Goal: Information Seeking & Learning: Learn about a topic

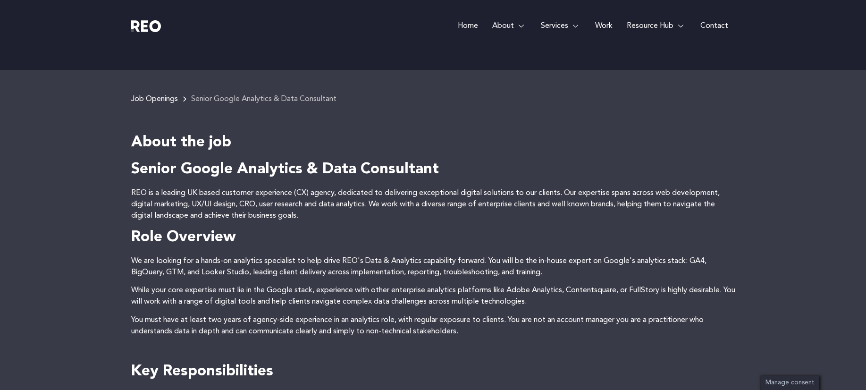
scroll to position [142, 0]
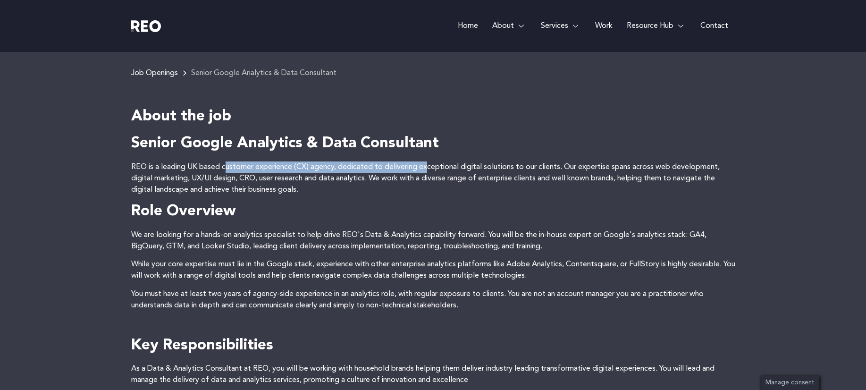
drag, startPoint x: 228, startPoint y: 166, endPoint x: 451, endPoint y: 169, distance: 223.8
click at [440, 169] on p "REO is a leading UK based customer experience (CX) agency, dedicated to deliver…" at bounding box center [433, 178] width 604 height 34
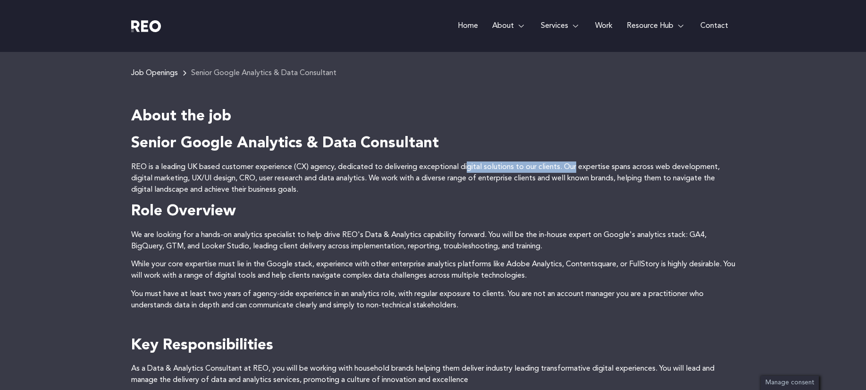
drag, startPoint x: 471, startPoint y: 168, endPoint x: 572, endPoint y: 161, distance: 100.8
click at [581, 169] on p "REO is a leading UK based customer experience (CX) agency, dedicated to deliver…" at bounding box center [433, 178] width 604 height 34
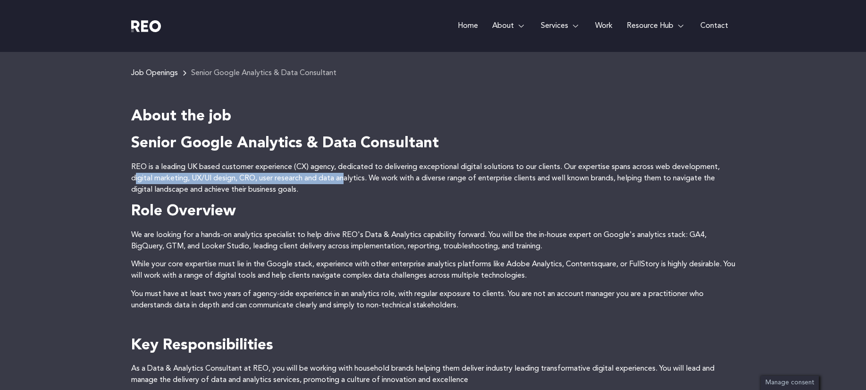
drag, startPoint x: 135, startPoint y: 176, endPoint x: 349, endPoint y: 179, distance: 214.4
click at [349, 179] on p "REO is a leading UK based customer experience (CX) agency, dedicated to deliver…" at bounding box center [433, 178] width 604 height 34
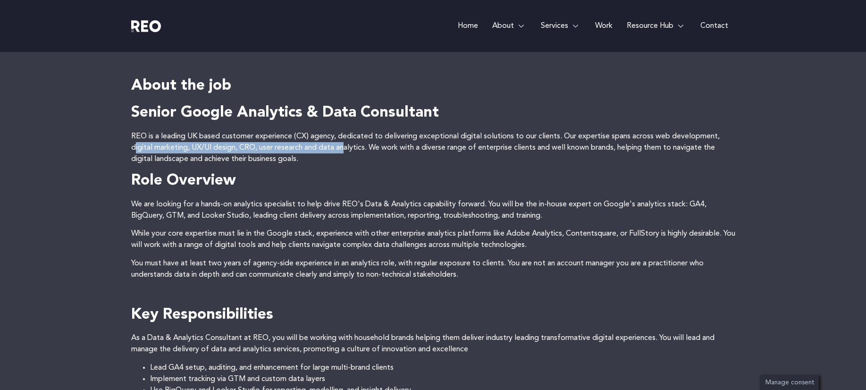
scroll to position [189, 0]
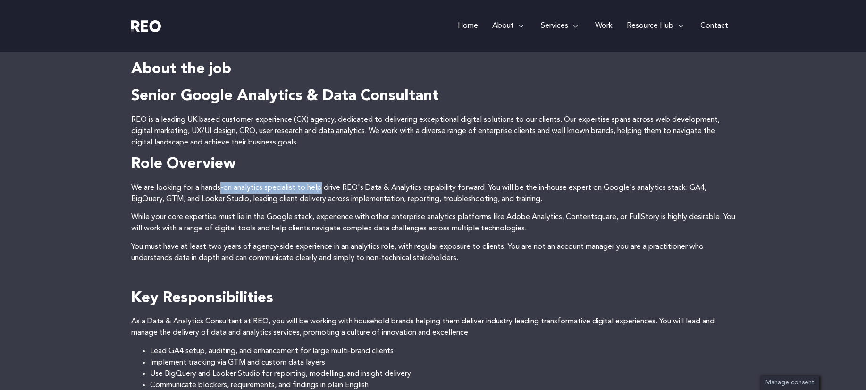
drag, startPoint x: 221, startPoint y: 188, endPoint x: 325, endPoint y: 190, distance: 104.4
click at [323, 190] on p "We are looking for a hands-on analytics specialist to help drive REO's Data & A…" at bounding box center [433, 193] width 604 height 23
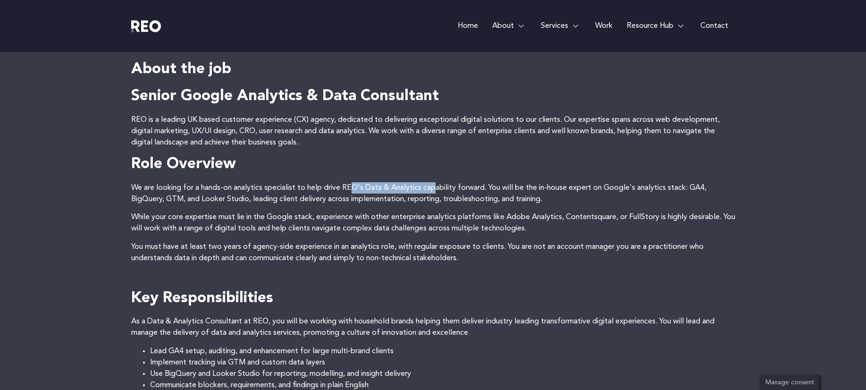
drag, startPoint x: 354, startPoint y: 189, endPoint x: 438, endPoint y: 185, distance: 84.1
click at [438, 185] on p "We are looking for a hands-on analytics specialist to help drive REO's Data & A…" at bounding box center [433, 193] width 604 height 23
drag, startPoint x: 582, startPoint y: 188, endPoint x: 637, endPoint y: 182, distance: 55.1
click at [637, 182] on p "We are looking for a hands-on analytics specialist to help drive REO's Data & A…" at bounding box center [433, 193] width 604 height 23
drag, startPoint x: 138, startPoint y: 202, endPoint x: 165, endPoint y: 202, distance: 27.4
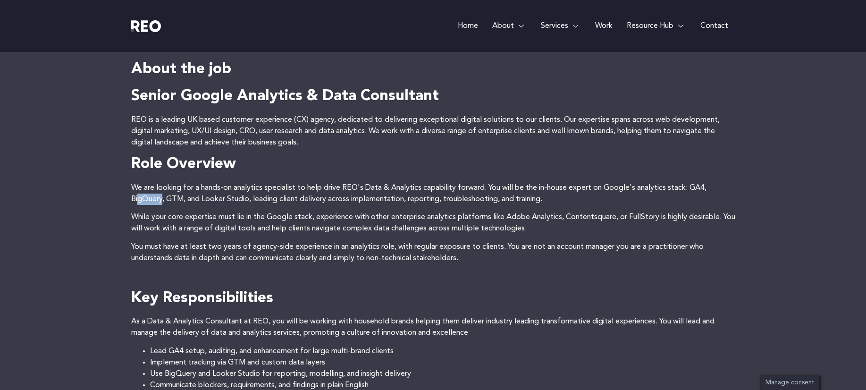
click at [164, 202] on p "We are looking for a hands-on analytics specialist to help drive REO's Data & A…" at bounding box center [433, 193] width 604 height 23
drag, startPoint x: 273, startPoint y: 200, endPoint x: 369, endPoint y: 203, distance: 95.4
click at [369, 203] on p "We are looking for a hands-on analytics specialist to help drive REO's Data & A…" at bounding box center [433, 193] width 604 height 23
click at [475, 197] on p "We are looking for a hands-on analytics specialist to help drive REO's Data & A…" at bounding box center [433, 193] width 604 height 23
drag, startPoint x: 164, startPoint y: 222, endPoint x: 66, endPoint y: 197, distance: 101.3
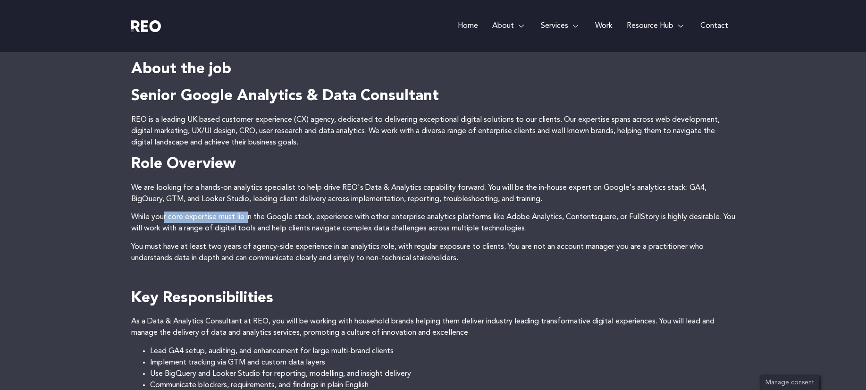
click at [253, 212] on p "While your core expertise must lie in the Google stack, experience with other e…" at bounding box center [433, 223] width 604 height 23
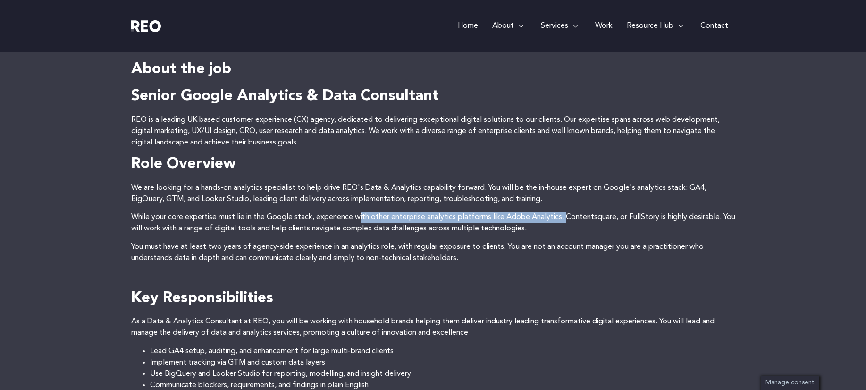
drag, startPoint x: 364, startPoint y: 221, endPoint x: 553, endPoint y: 208, distance: 190.2
click at [571, 215] on p "While your core expertise must lie in the Google stack, experience with other e…" at bounding box center [433, 223] width 604 height 23
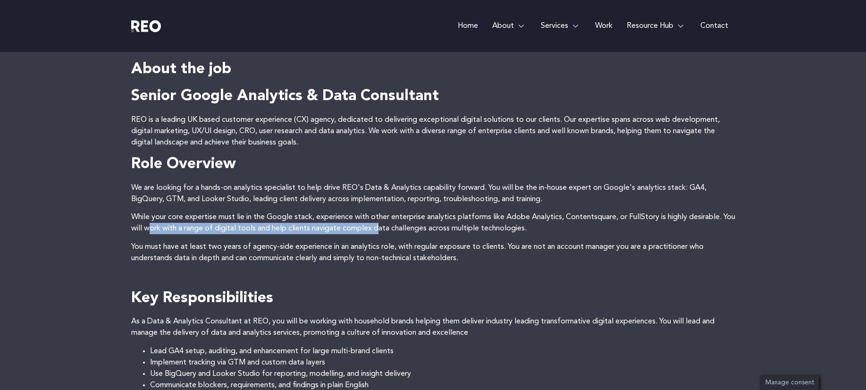
drag, startPoint x: 165, startPoint y: 229, endPoint x: 393, endPoint y: 225, distance: 227.6
click at [393, 225] on p "While your core expertise must lie in the Google stack, experience with other e…" at bounding box center [433, 223] width 604 height 23
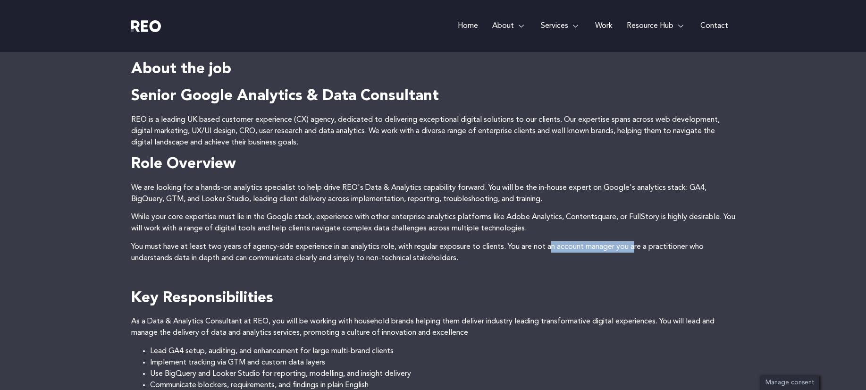
drag, startPoint x: 558, startPoint y: 248, endPoint x: 642, endPoint y: 248, distance: 84.0
click at [642, 248] on p "You must have at least two years of agency-side experience in an analytics role…" at bounding box center [433, 252] width 604 height 23
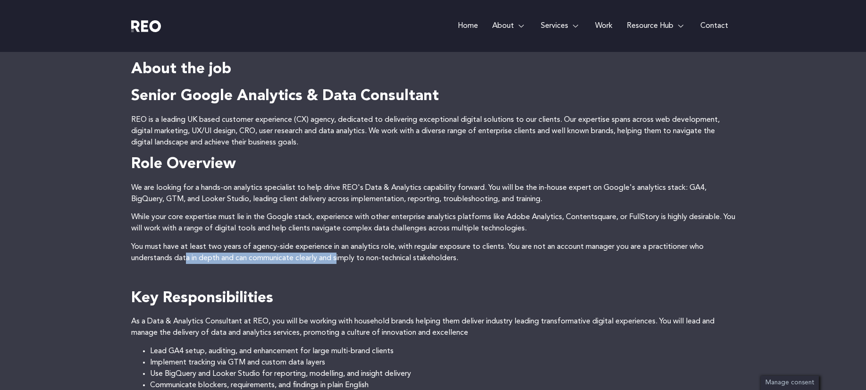
drag, startPoint x: 194, startPoint y: 261, endPoint x: 342, endPoint y: 261, distance: 148.2
click at [342, 261] on p "You must have at least two years of agency-side experience in an analytics role…" at bounding box center [433, 252] width 604 height 23
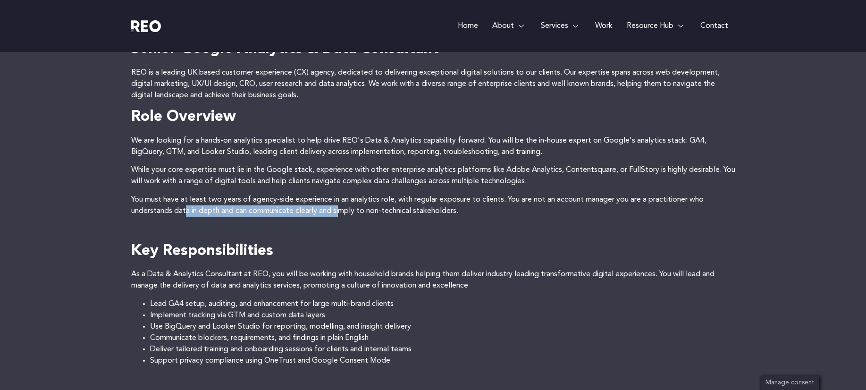
scroll to position [283, 0]
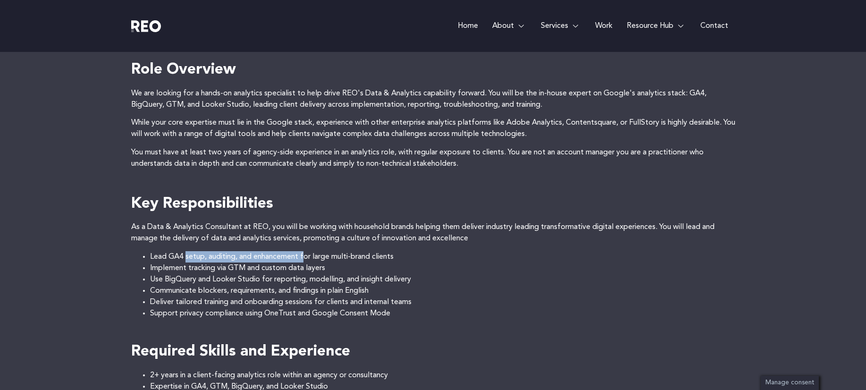
drag, startPoint x: 186, startPoint y: 254, endPoint x: 307, endPoint y: 257, distance: 120.9
click at [307, 257] on li "Lead GA4 setup, auditing, and enhancement for large multi-brand clients" at bounding box center [442, 256] width 585 height 11
drag, startPoint x: 199, startPoint y: 268, endPoint x: 298, endPoint y: 270, distance: 99.2
click at [295, 270] on li "Implement tracking via GTM and custom data layers" at bounding box center [442, 267] width 585 height 11
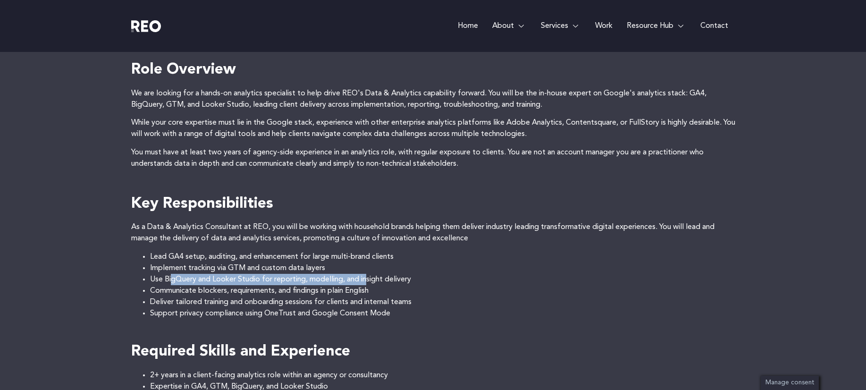
drag, startPoint x: 172, startPoint y: 280, endPoint x: 368, endPoint y: 281, distance: 195.9
click at [368, 281] on li "Use BigQuery and Looker Studio for reporting, modelling, and insight delivery" at bounding box center [442, 279] width 585 height 11
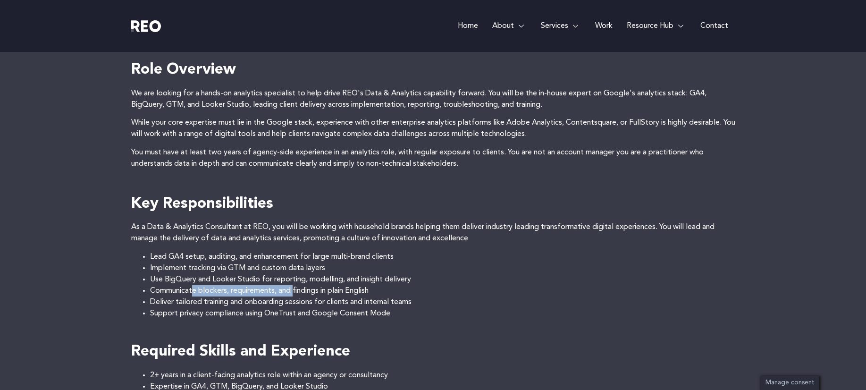
drag, startPoint x: 194, startPoint y: 295, endPoint x: 299, endPoint y: 294, distance: 104.8
click at [297, 294] on li "Communicate blockers, requirements, and findings in plain English" at bounding box center [442, 290] width 585 height 11
drag, startPoint x: 196, startPoint y: 302, endPoint x: 290, endPoint y: 302, distance: 93.5
click at [290, 302] on li "Deliver tailored training and onboarding sessions for clients and internal teams" at bounding box center [442, 301] width 585 height 11
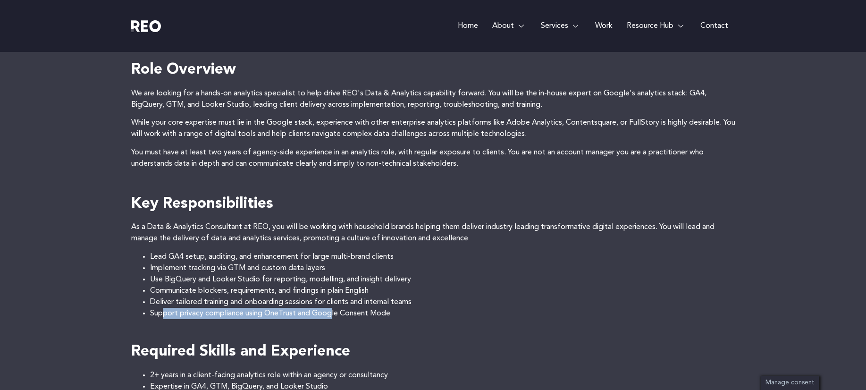
drag, startPoint x: 164, startPoint y: 314, endPoint x: 335, endPoint y: 313, distance: 170.9
click at [335, 313] on li "Support privacy compliance using OneTrust and Google Consent Mode" at bounding box center [442, 313] width 585 height 11
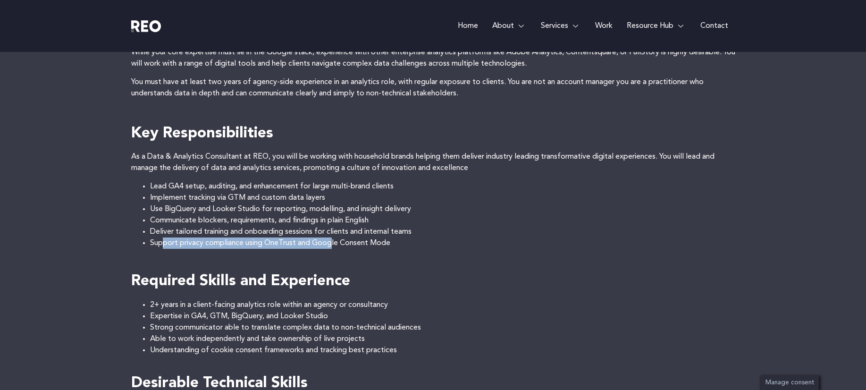
scroll to position [378, 0]
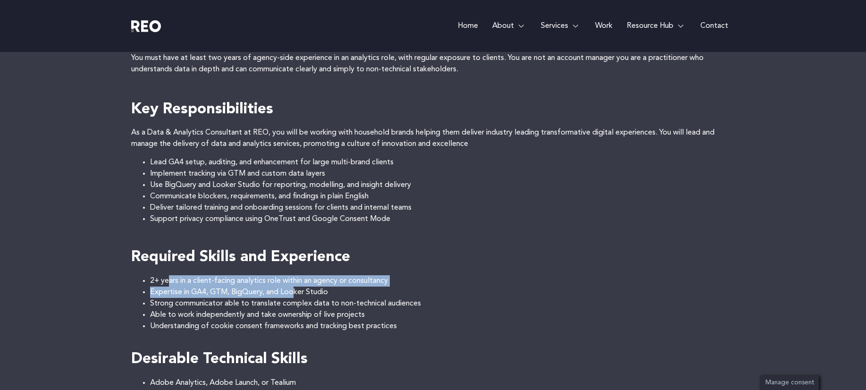
drag, startPoint x: 171, startPoint y: 283, endPoint x: 294, endPoint y: 296, distance: 123.8
click at [294, 295] on ul "2+ years in a client-facing analytics role within an agency or consultancy Expe…" at bounding box center [433, 303] width 604 height 57
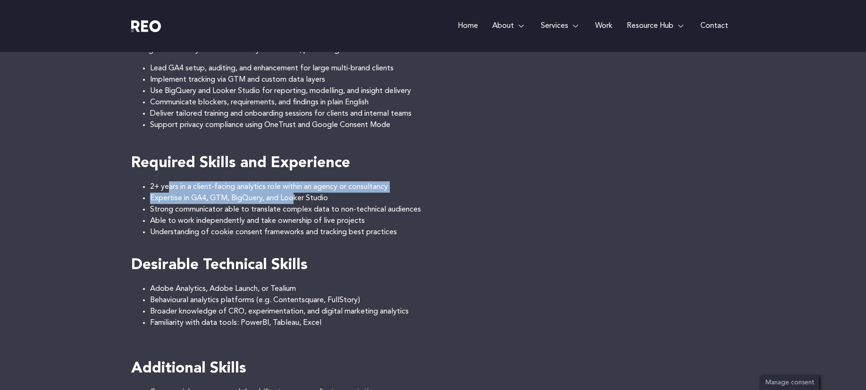
scroll to position [472, 0]
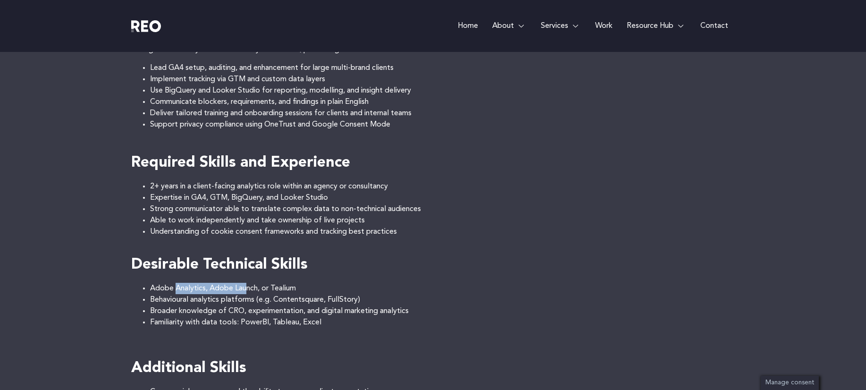
drag, startPoint x: 177, startPoint y: 290, endPoint x: 246, endPoint y: 293, distance: 69.5
click at [246, 293] on li "Adobe Analytics, Adobe Launch, or Tealium" at bounding box center [442, 288] width 585 height 11
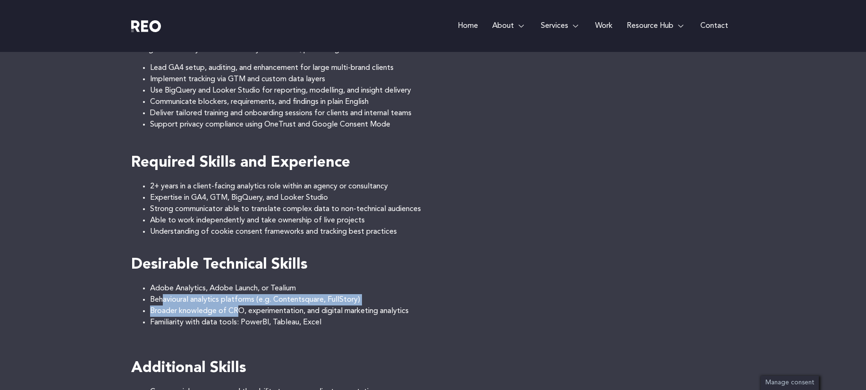
drag, startPoint x: 161, startPoint y: 304, endPoint x: 237, endPoint y: 305, distance: 75.1
click at [237, 305] on ul "Adobe Analytics, Adobe Launch, or Tealium Behavioural analytics platforms (e.g.…" at bounding box center [433, 305] width 604 height 45
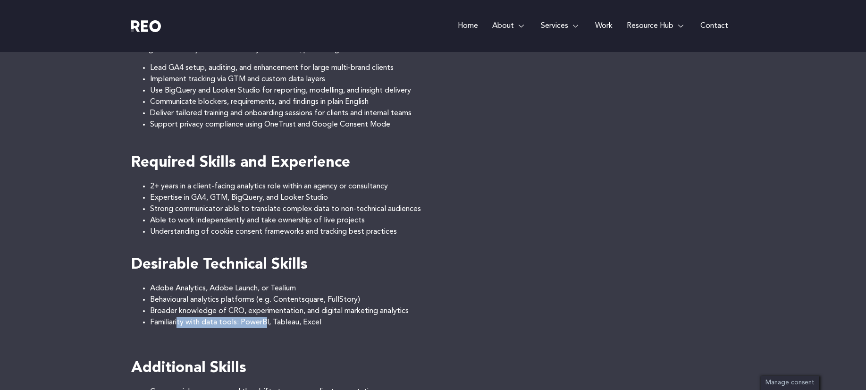
drag, startPoint x: 178, startPoint y: 323, endPoint x: 267, endPoint y: 324, distance: 88.8
click at [267, 324] on li "Familiarity with data tools: PowerBI, Tableau, Excel" at bounding box center [442, 322] width 585 height 11
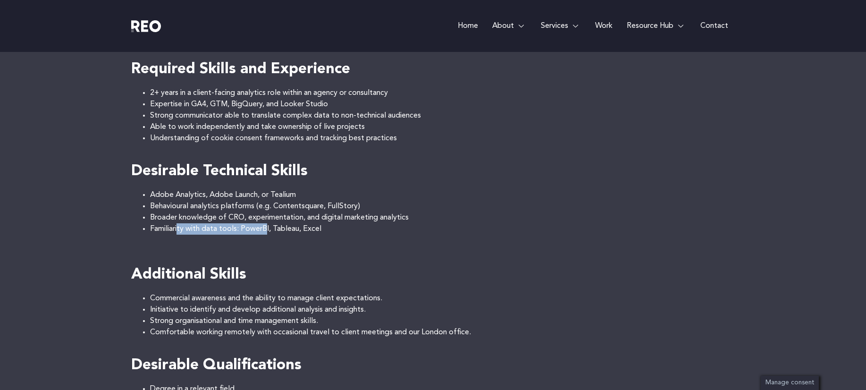
scroll to position [567, 0]
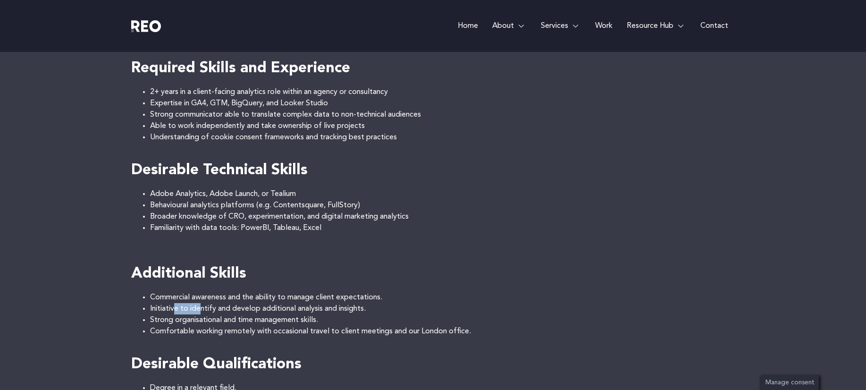
drag, startPoint x: 175, startPoint y: 306, endPoint x: 203, endPoint y: 310, distance: 28.6
click at [203, 310] on li "Initiative to identify and develop additional analysis and insights." at bounding box center [442, 308] width 585 height 11
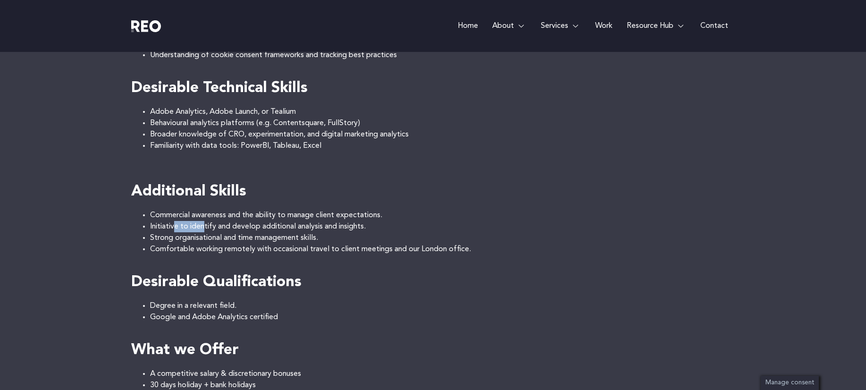
scroll to position [661, 0]
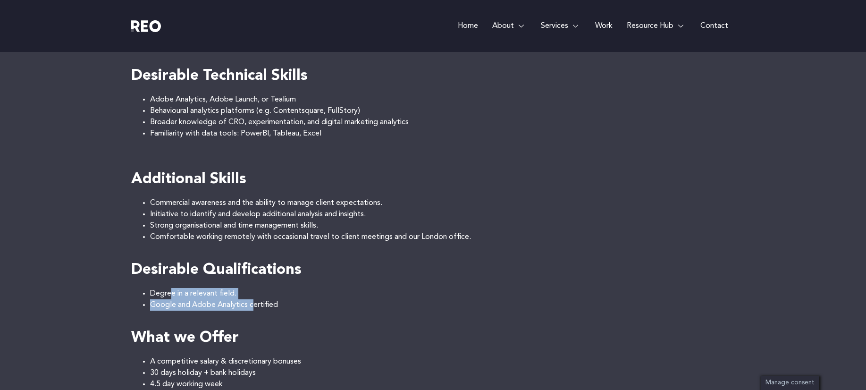
drag, startPoint x: 172, startPoint y: 296, endPoint x: 257, endPoint y: 305, distance: 85.9
click at [257, 305] on div "Senior Google Analytics & Data Consultant REO is a leading UK based customer ex…" at bounding box center [433, 47] width 604 height 865
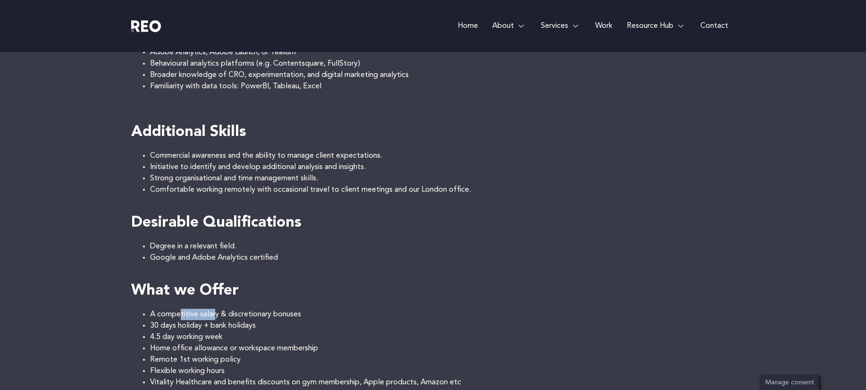
drag, startPoint x: 180, startPoint y: 313, endPoint x: 218, endPoint y: 321, distance: 38.5
click at [217, 313] on li "A competitive salary & discretionary bonuses" at bounding box center [442, 314] width 585 height 11
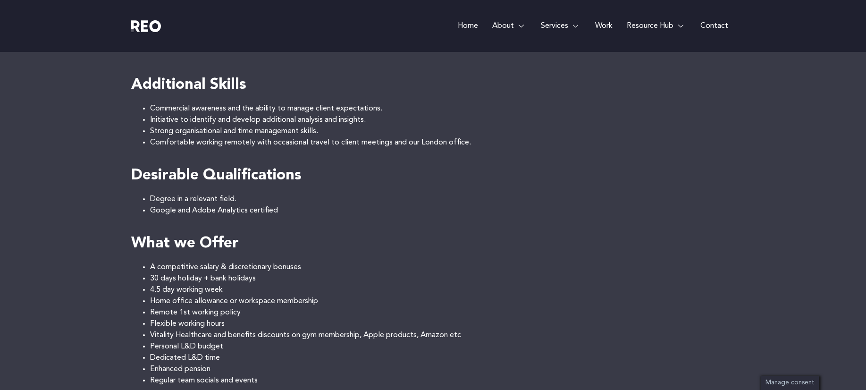
click at [167, 267] on li "A competitive salary & discretionary bonuses" at bounding box center [442, 267] width 585 height 11
drag, startPoint x: 189, startPoint y: 266, endPoint x: 287, endPoint y: 265, distance: 98.2
click at [287, 265] on li "A competitive salary & discretionary bonuses" at bounding box center [442, 267] width 585 height 11
drag, startPoint x: 166, startPoint y: 278, endPoint x: 220, endPoint y: 278, distance: 54.3
click at [219, 278] on li "30 days holiday + bank holidays" at bounding box center [442, 278] width 585 height 11
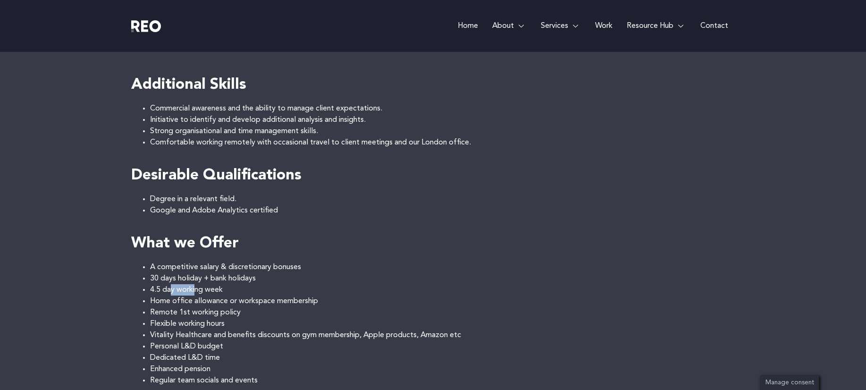
drag, startPoint x: 170, startPoint y: 288, endPoint x: 196, endPoint y: 290, distance: 26.5
click at [196, 290] on li "4.5 day working week" at bounding box center [442, 289] width 585 height 11
drag, startPoint x: 192, startPoint y: 299, endPoint x: 216, endPoint y: 302, distance: 24.8
click at [216, 302] on li "Home office allowance or workspace membership" at bounding box center [442, 301] width 585 height 11
drag, startPoint x: 237, startPoint y: 299, endPoint x: 314, endPoint y: 296, distance: 77.0
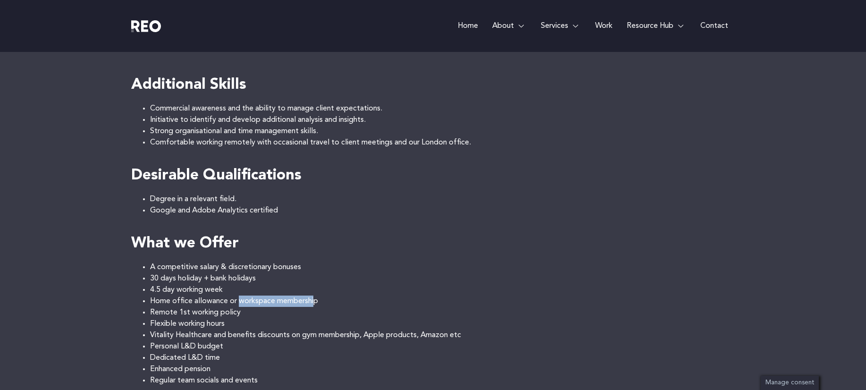
click at [314, 296] on li "Home office allowance or workspace membership" at bounding box center [442, 301] width 585 height 11
drag, startPoint x: 162, startPoint y: 314, endPoint x: 197, endPoint y: 314, distance: 35.4
click at [196, 314] on li "Remote 1st working policy" at bounding box center [442, 312] width 585 height 11
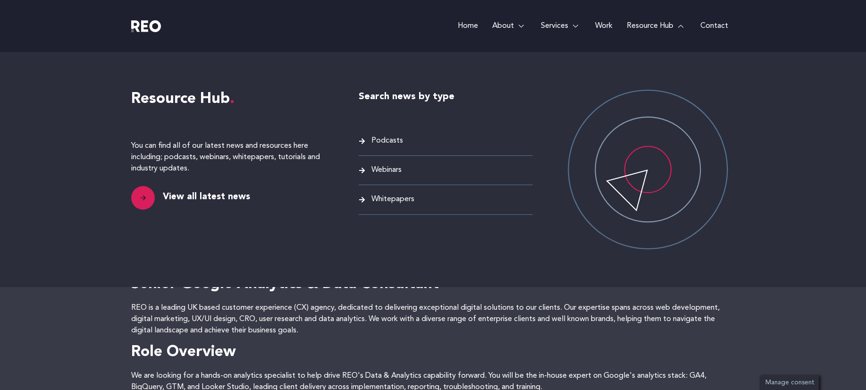
scroll to position [0, 0]
